Goal: Transaction & Acquisition: Purchase product/service

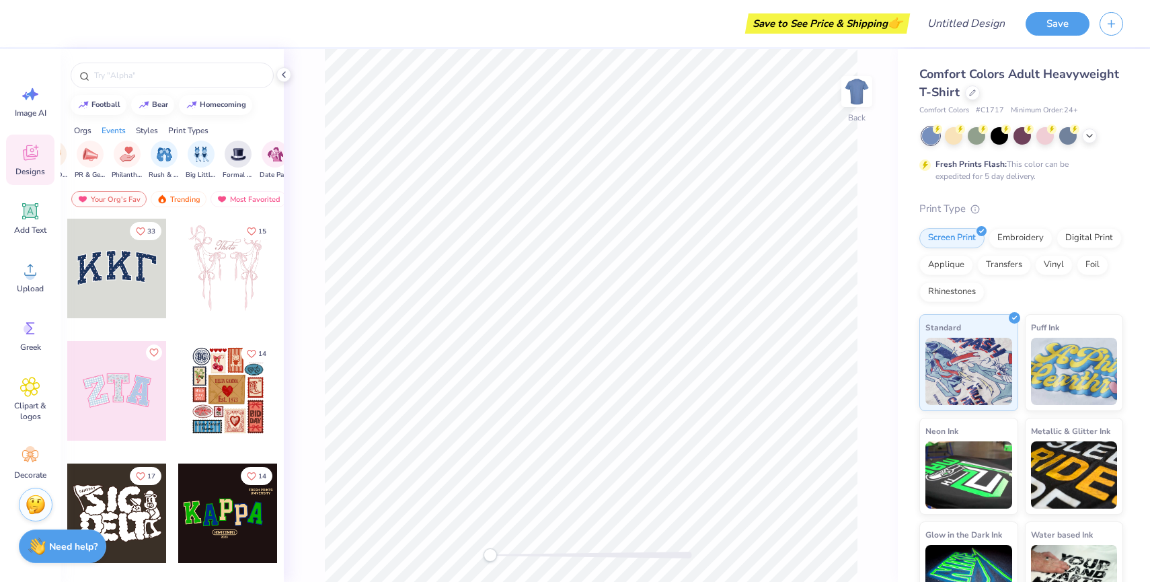
scroll to position [36, 0]
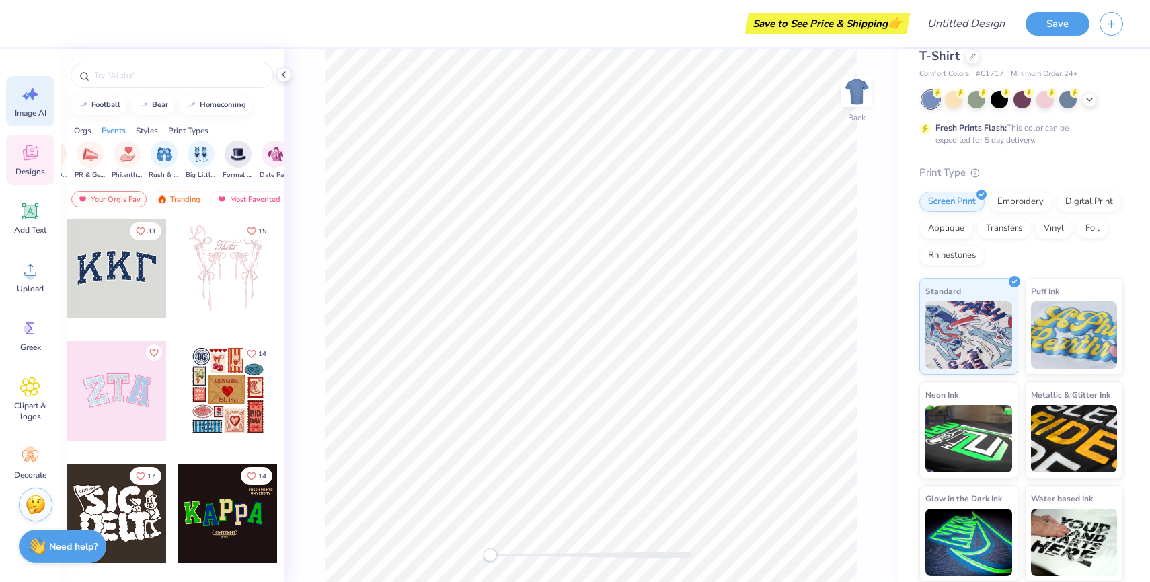
click at [30, 93] on icon at bounding box center [32, 94] width 11 height 12
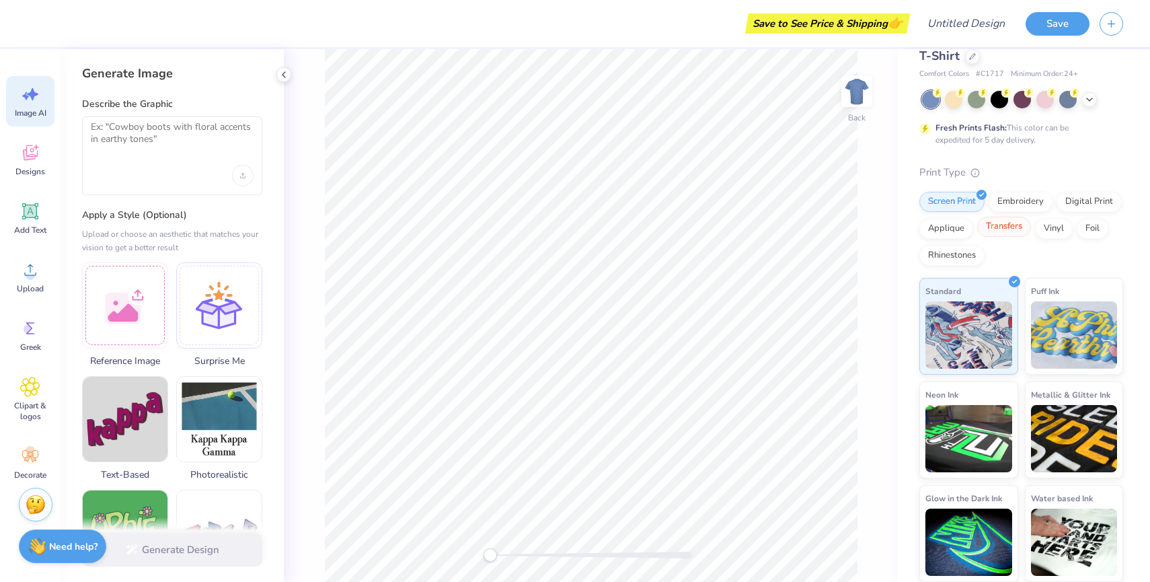
scroll to position [0, 0]
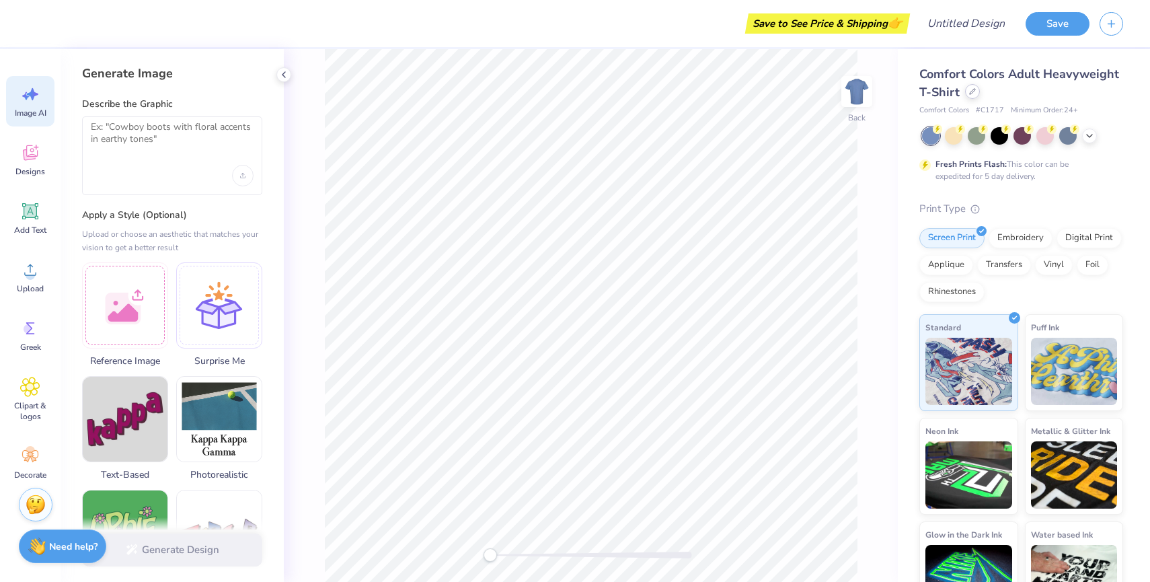
click at [973, 94] on icon at bounding box center [972, 91] width 7 height 7
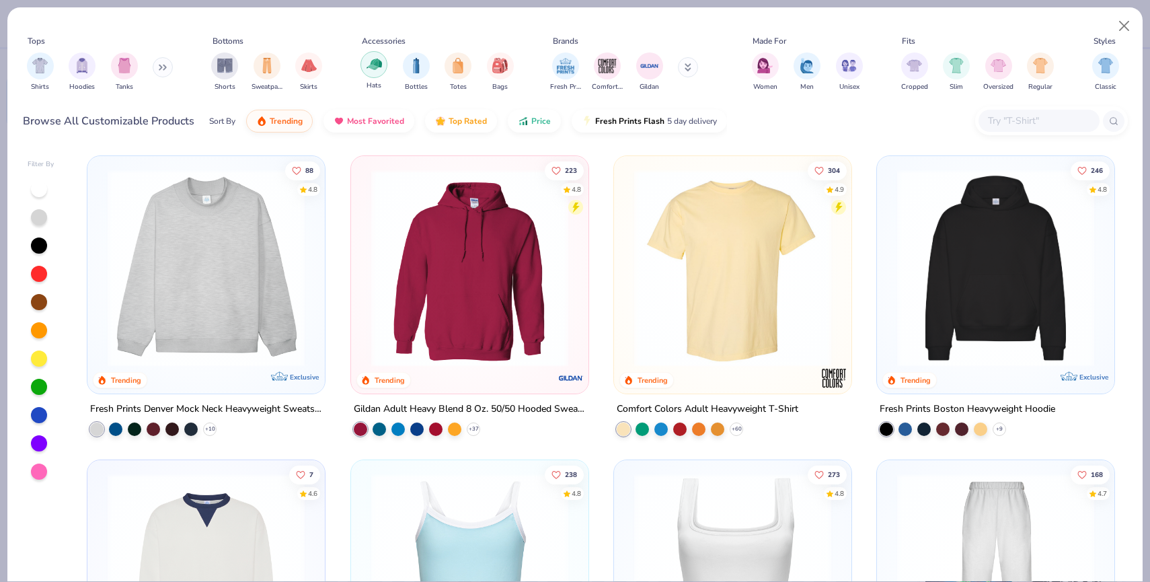
click at [370, 75] on div "filter for Hats" at bounding box center [374, 64] width 27 height 27
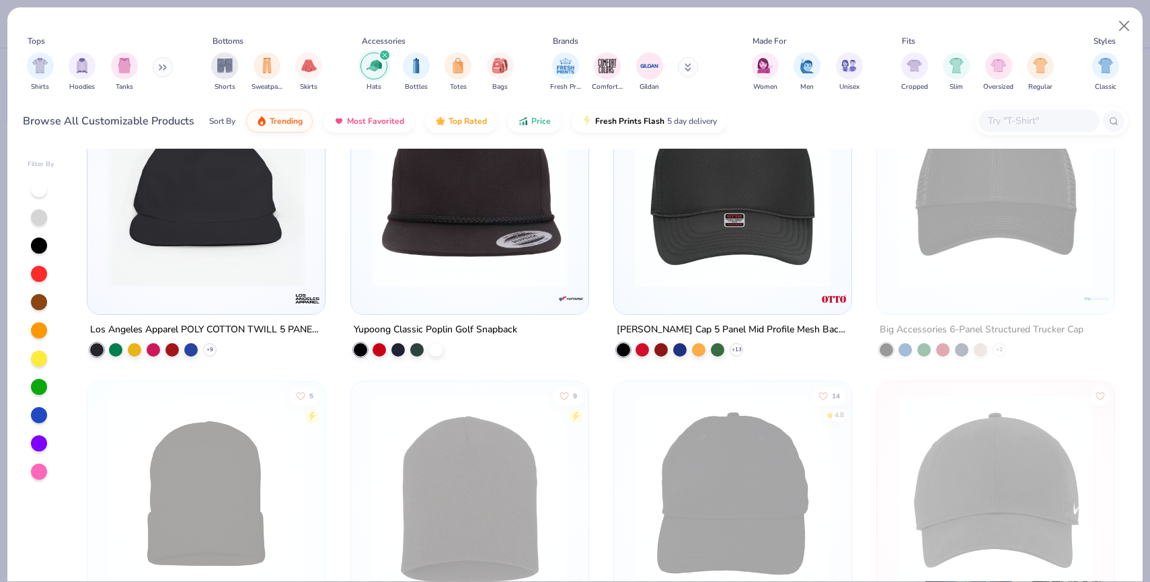
scroll to position [385, 0]
click at [749, 272] on img at bounding box center [733, 187] width 211 height 197
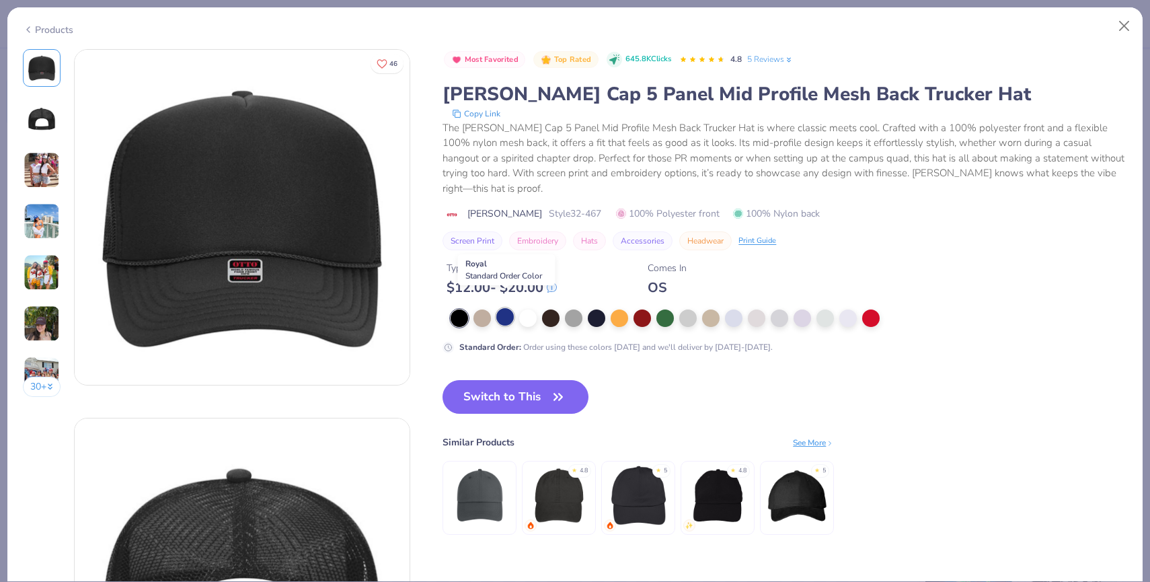
click at [506, 308] on div at bounding box center [504, 316] width 17 height 17
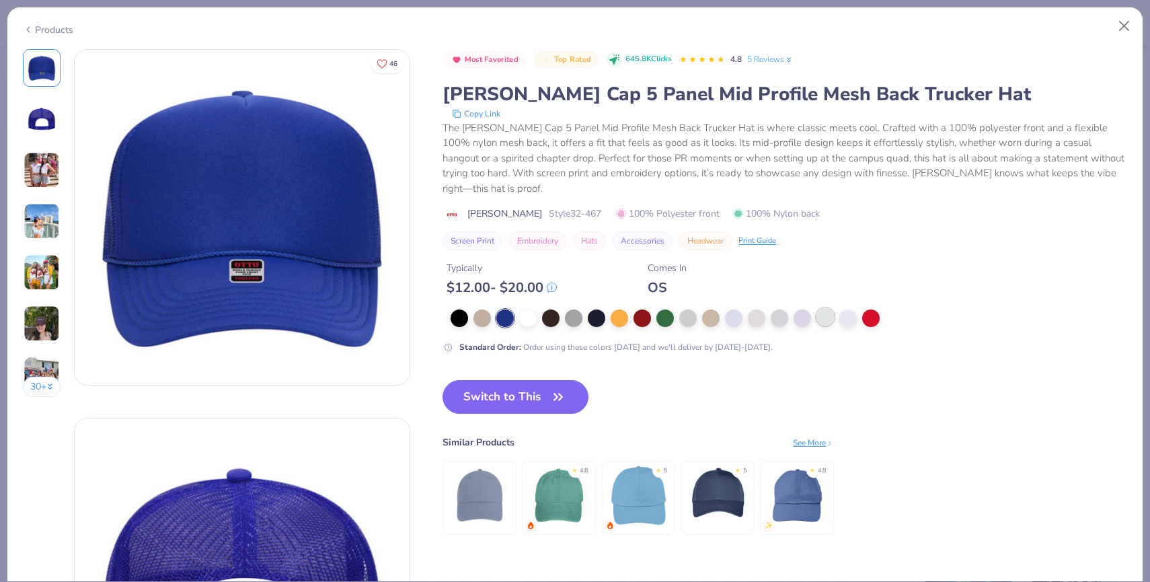
click at [817, 308] on div at bounding box center [825, 316] width 17 height 17
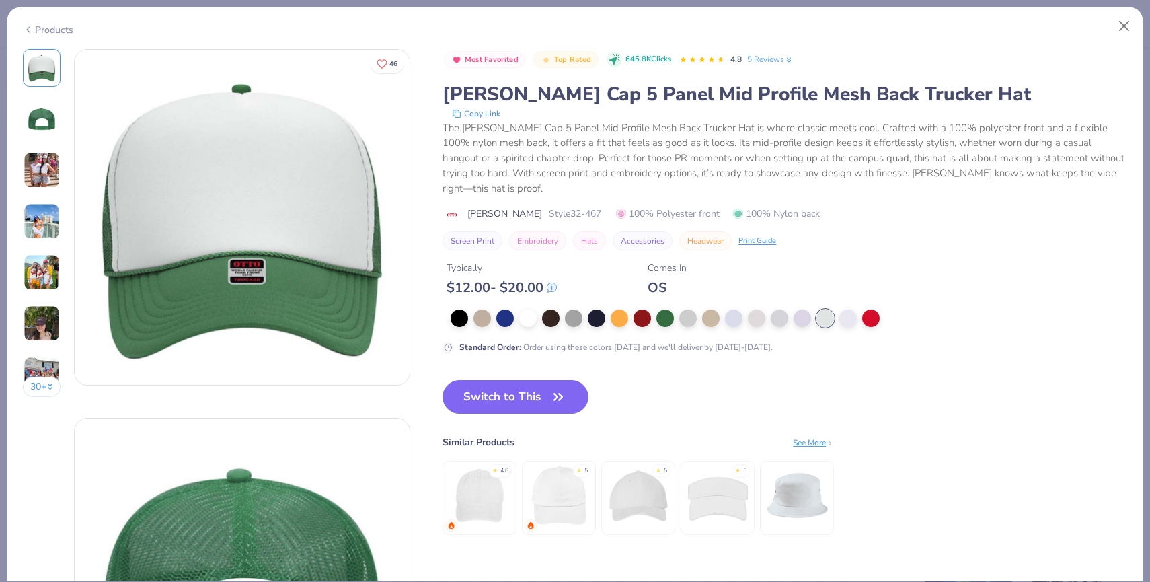
click at [700, 309] on div at bounding box center [716, 317] width 530 height 17
click at [712, 309] on div at bounding box center [710, 316] width 17 height 17
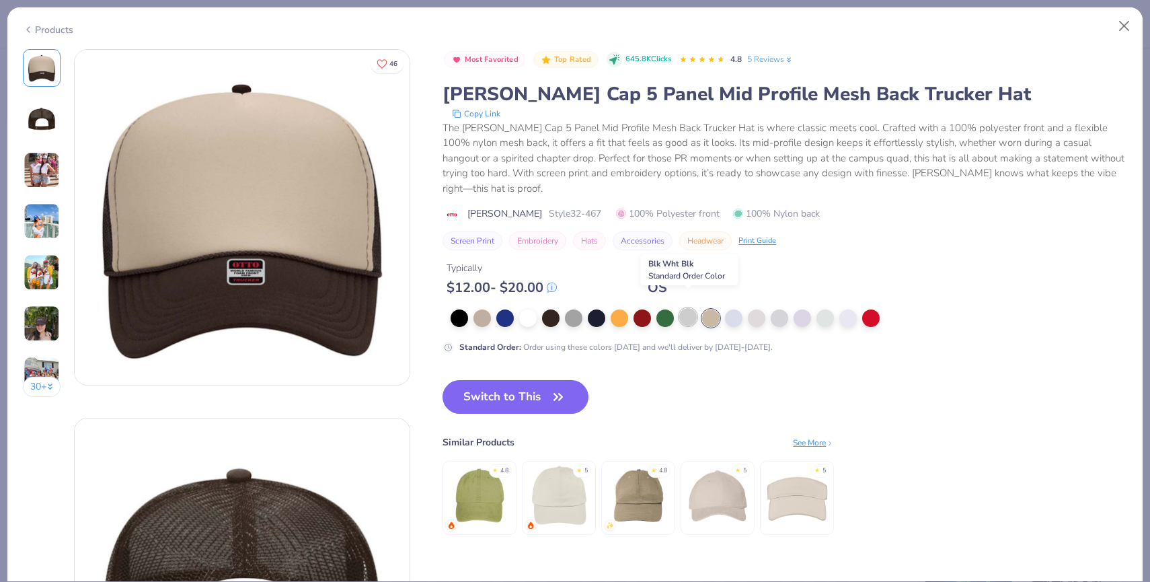
click at [681, 308] on div at bounding box center [687, 316] width 17 height 17
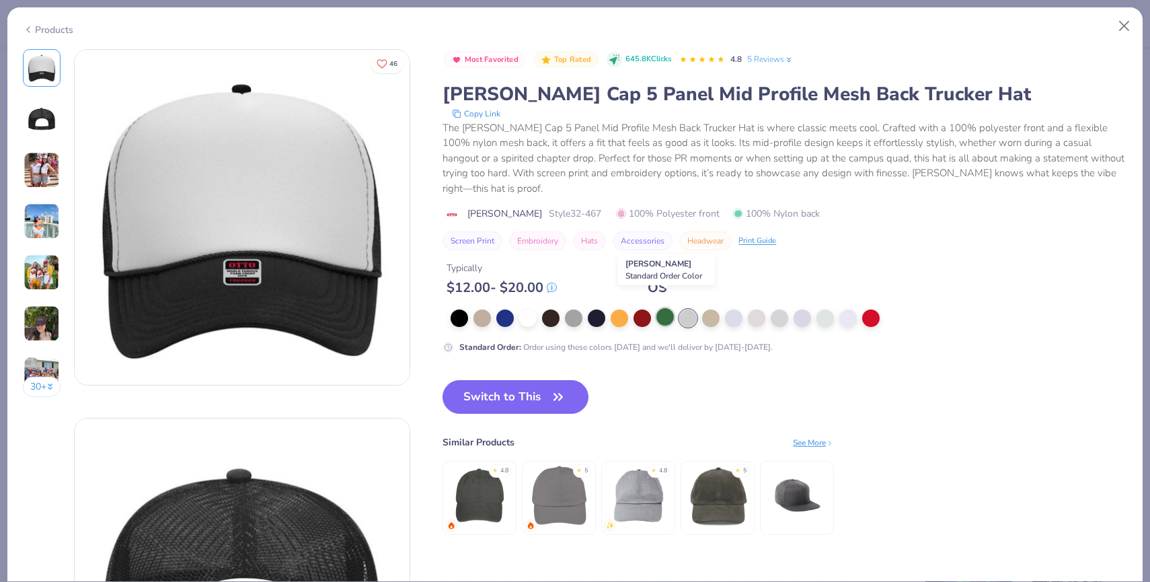
click at [662, 308] on div at bounding box center [665, 316] width 17 height 17
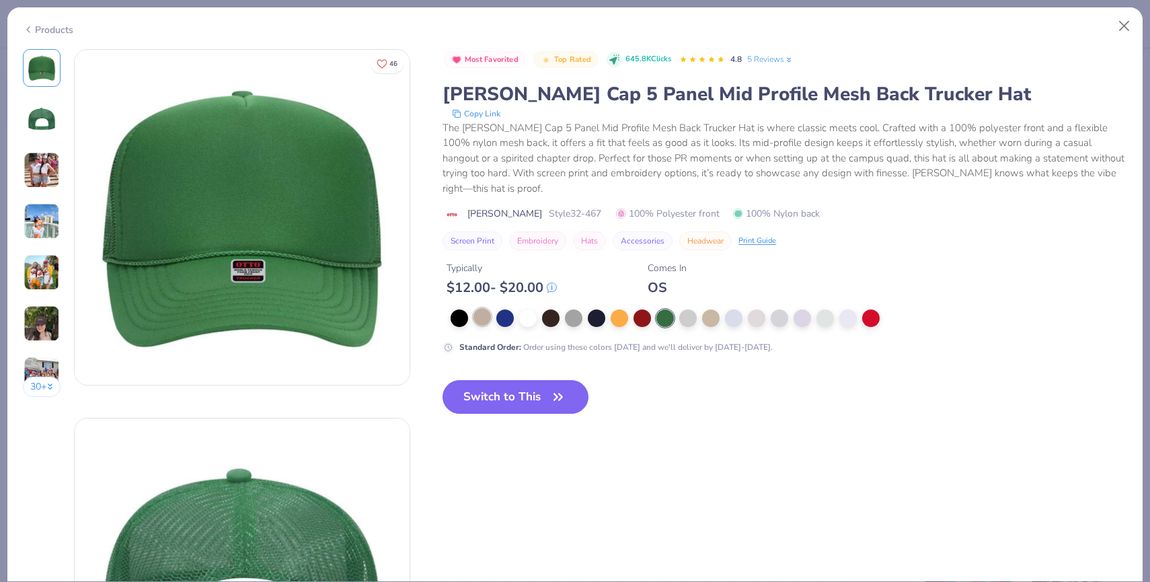
click at [480, 308] on div at bounding box center [482, 316] width 17 height 17
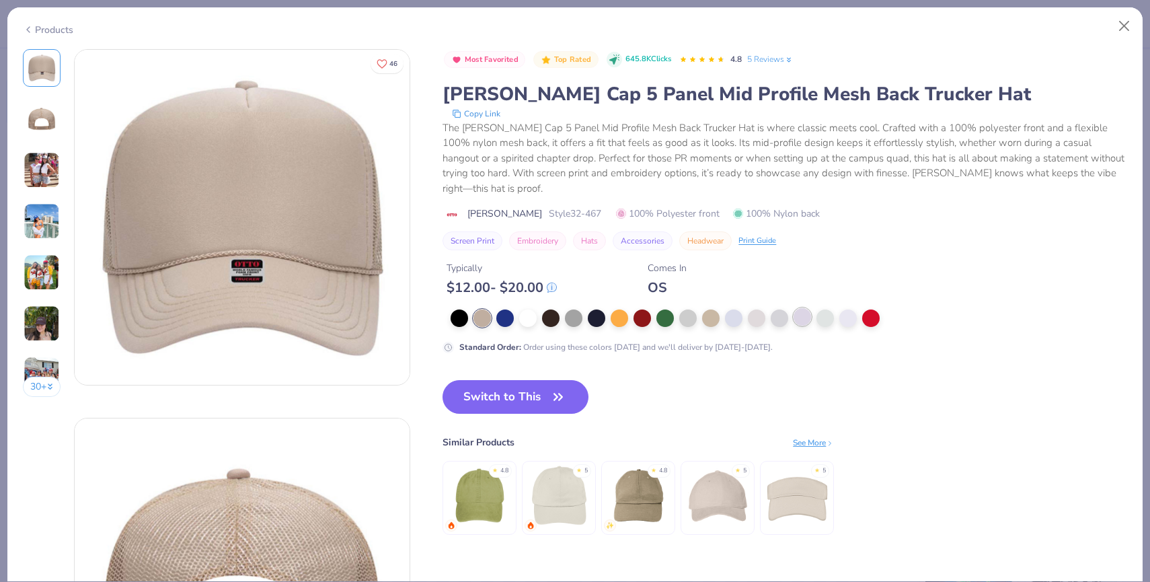
click at [811, 309] on div at bounding box center [716, 317] width 530 height 17
click at [805, 308] on div at bounding box center [802, 316] width 17 height 17
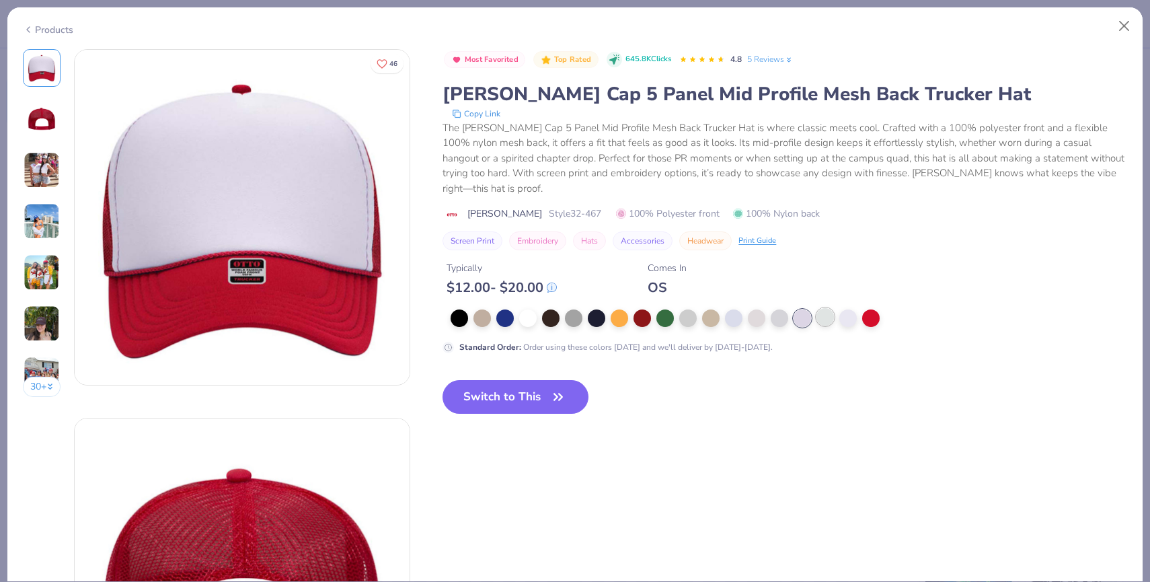
click at [817, 308] on div at bounding box center [825, 316] width 17 height 17
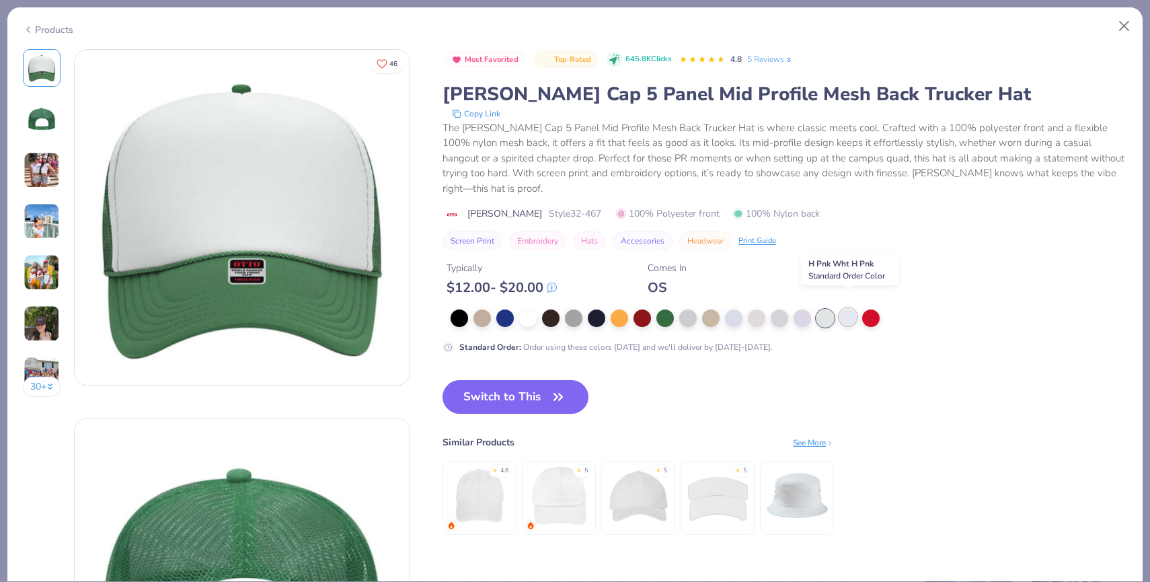
click at [846, 308] on div at bounding box center [848, 316] width 17 height 17
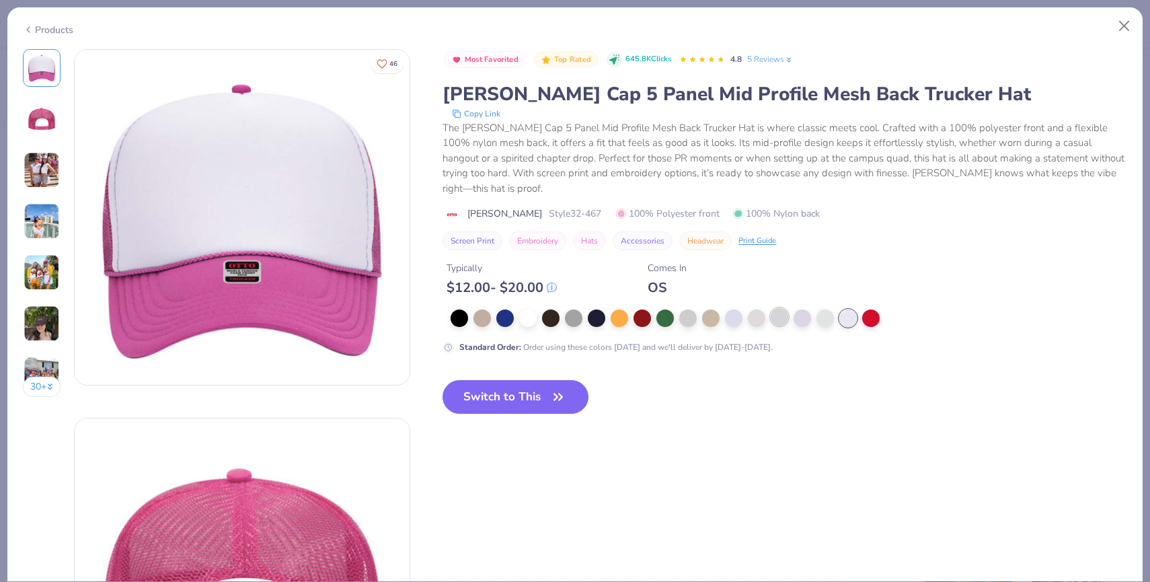
click at [782, 308] on div at bounding box center [779, 316] width 17 height 17
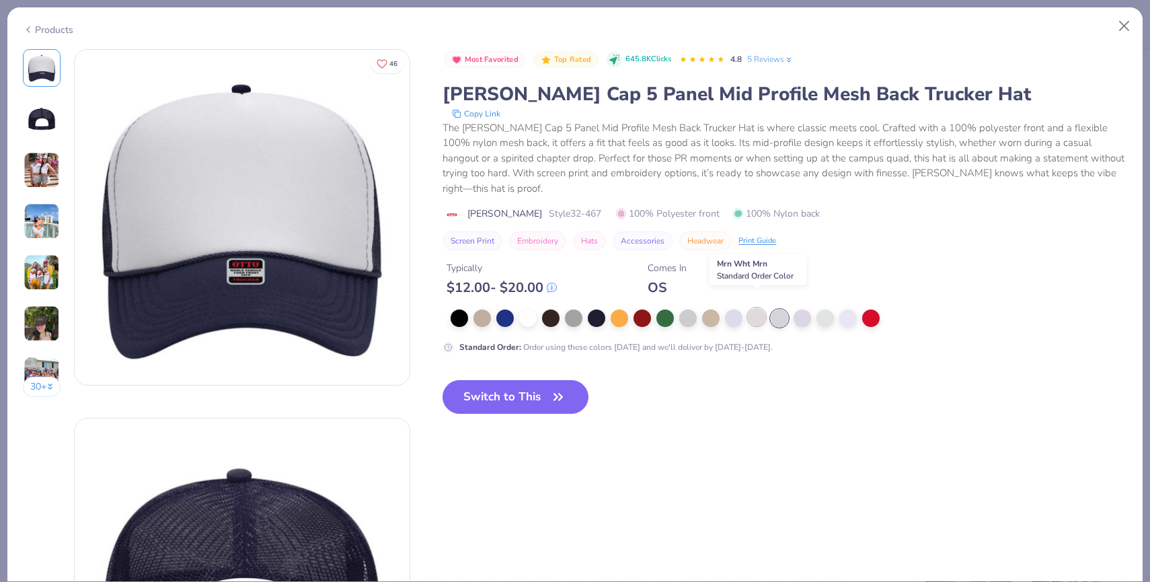
click at [750, 308] on div at bounding box center [756, 316] width 17 height 17
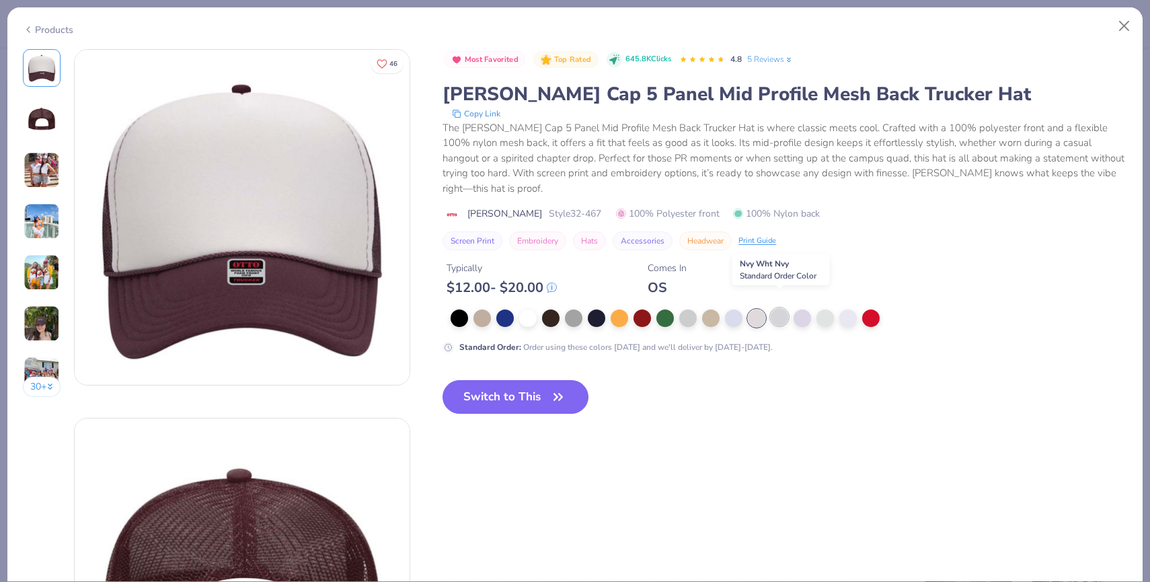
click at [775, 308] on div at bounding box center [779, 316] width 17 height 17
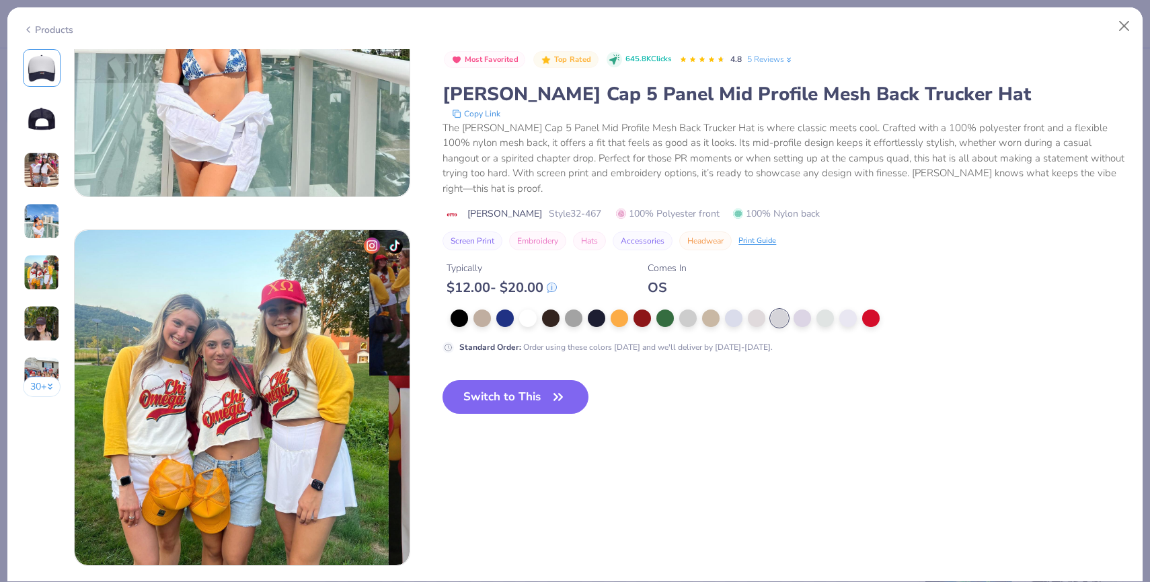
scroll to position [1018, 0]
